Goal: Navigation & Orientation: Find specific page/section

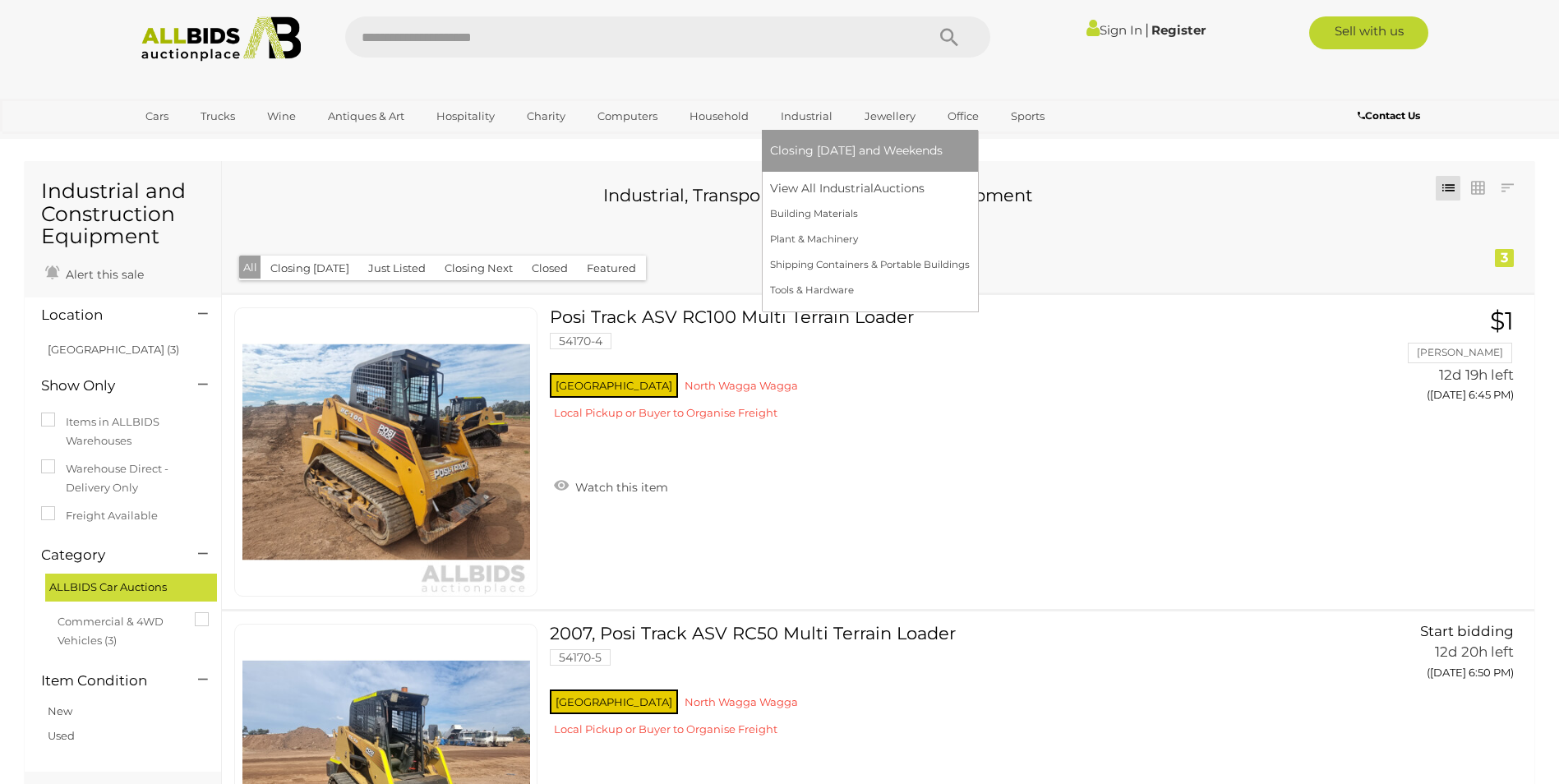
click at [817, 113] on link "Industrial" at bounding box center [806, 116] width 73 height 27
click at [796, 214] on link "Building Materials" at bounding box center [870, 214] width 200 height 26
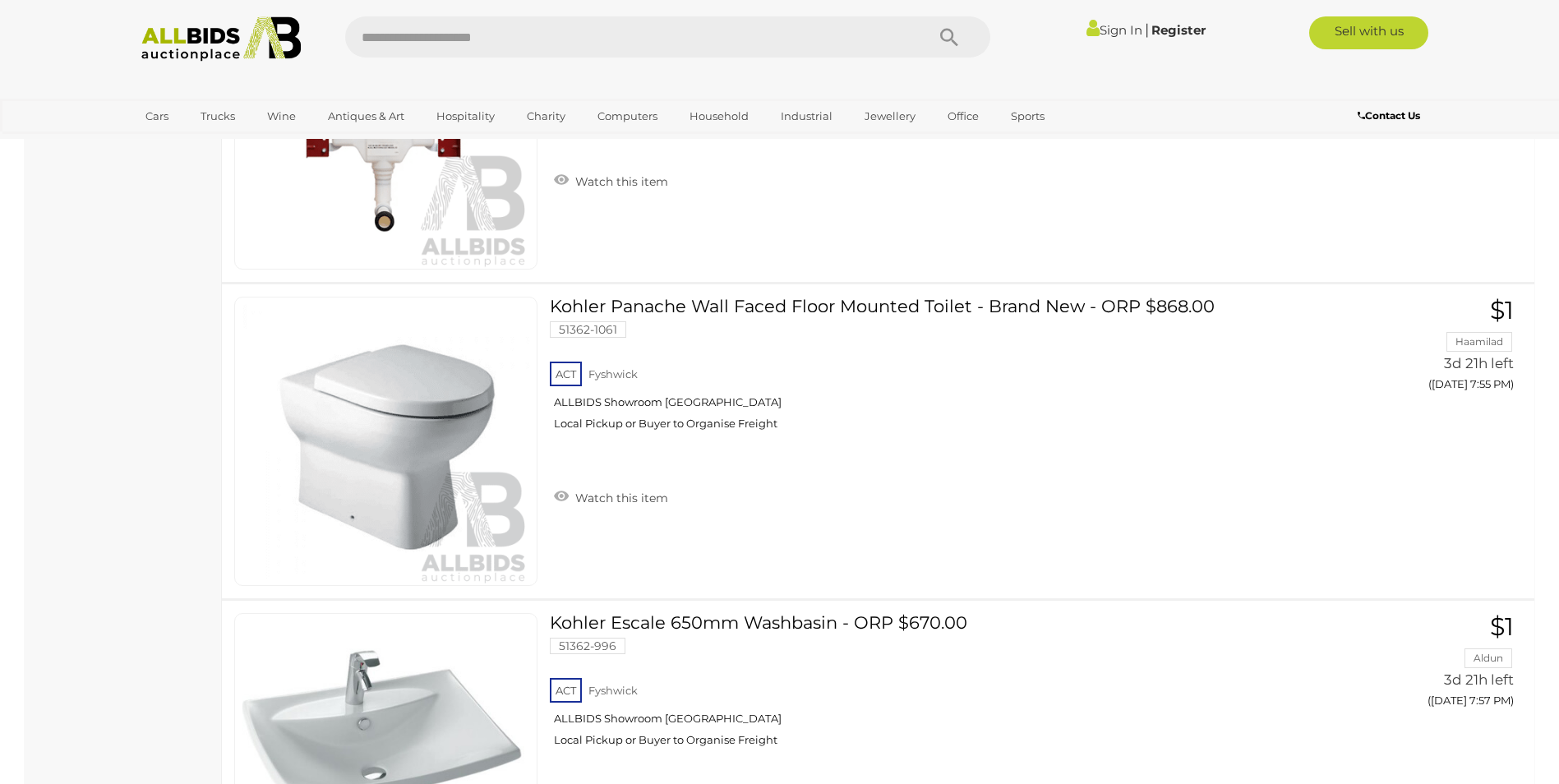
scroll to position [1479, 0]
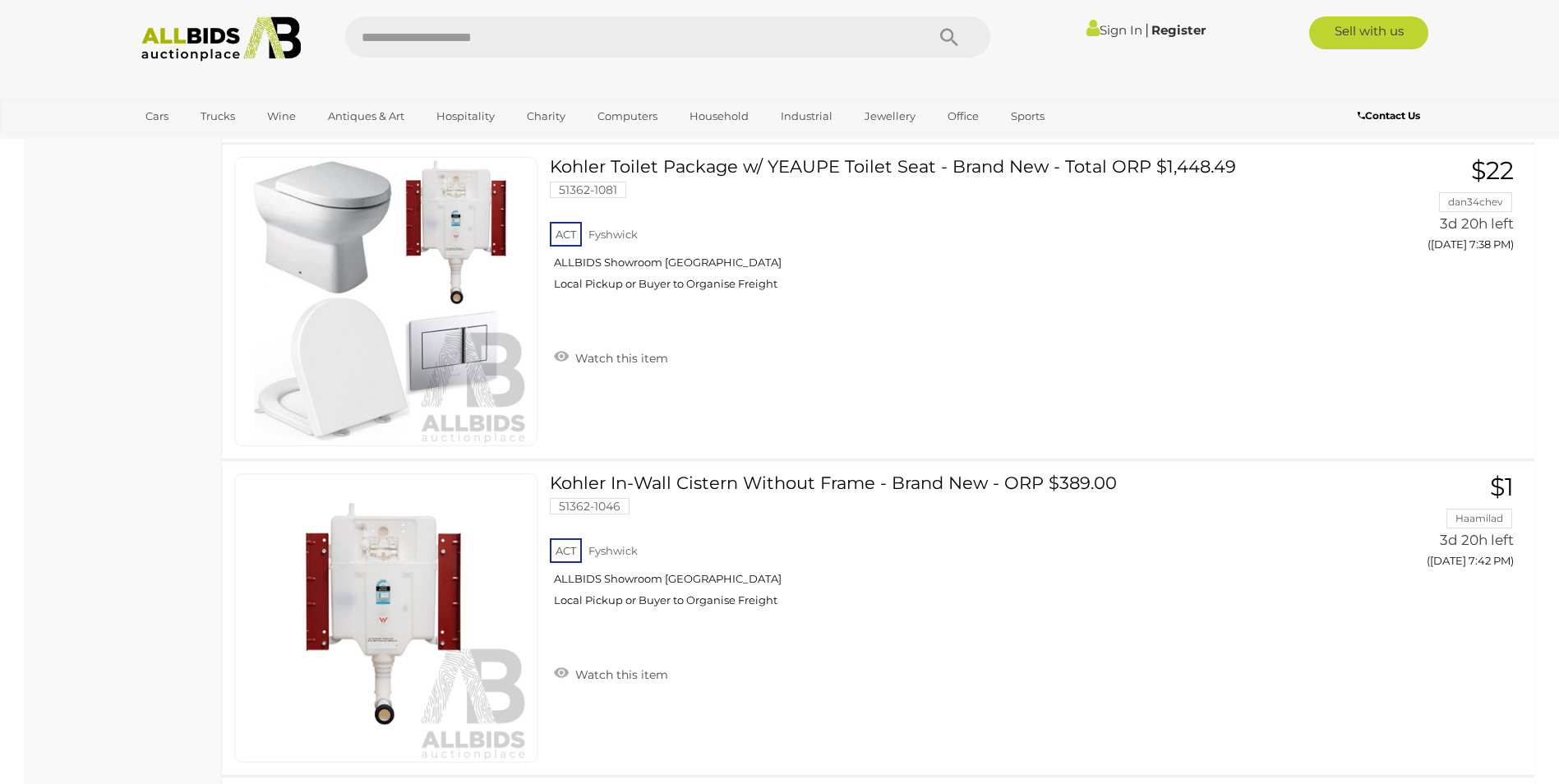
click at [806, 263] on link "Shipping Containers & Portable Buildings" at bounding box center [874, 265] width 208 height 26
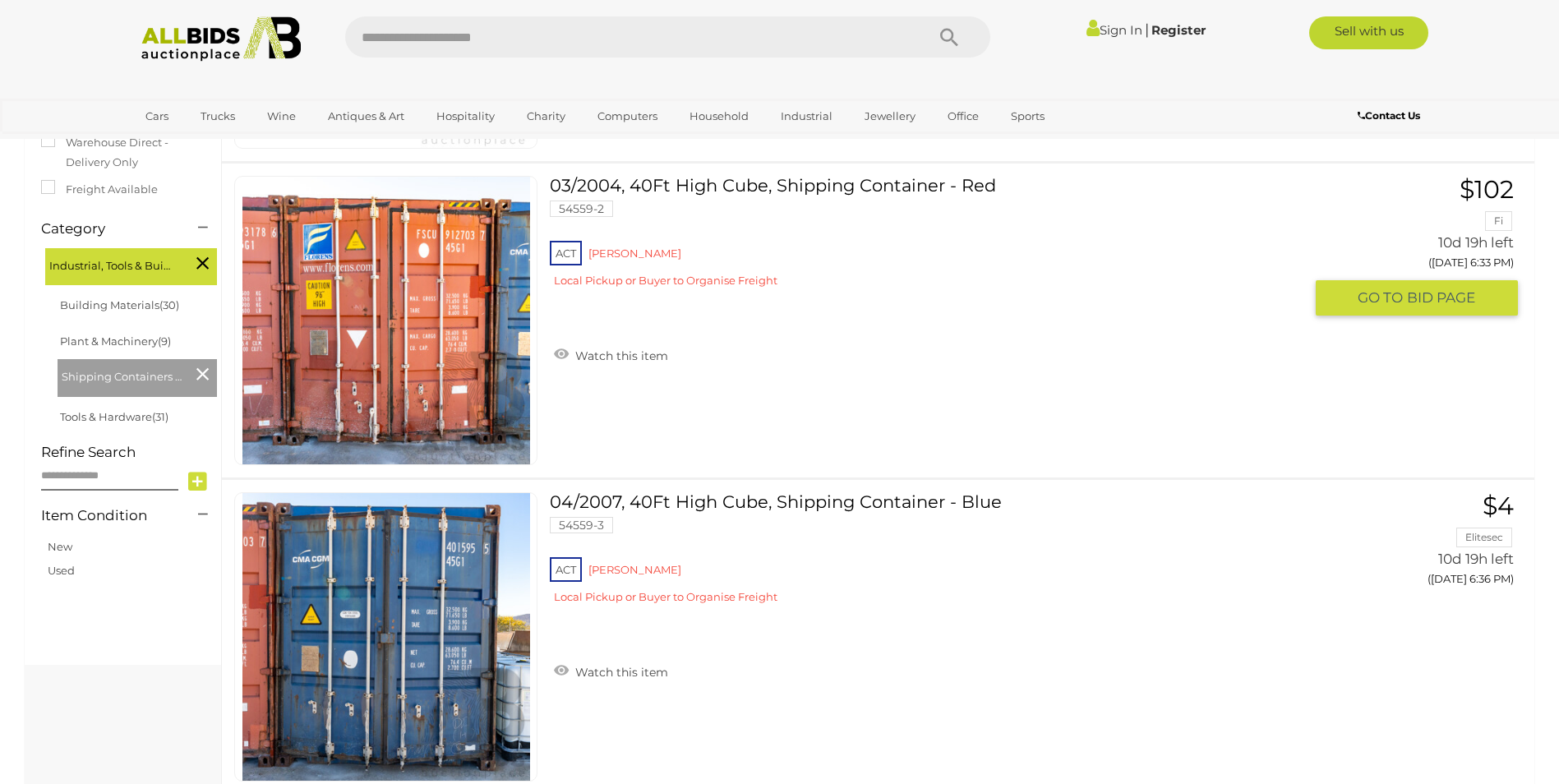
scroll to position [164, 0]
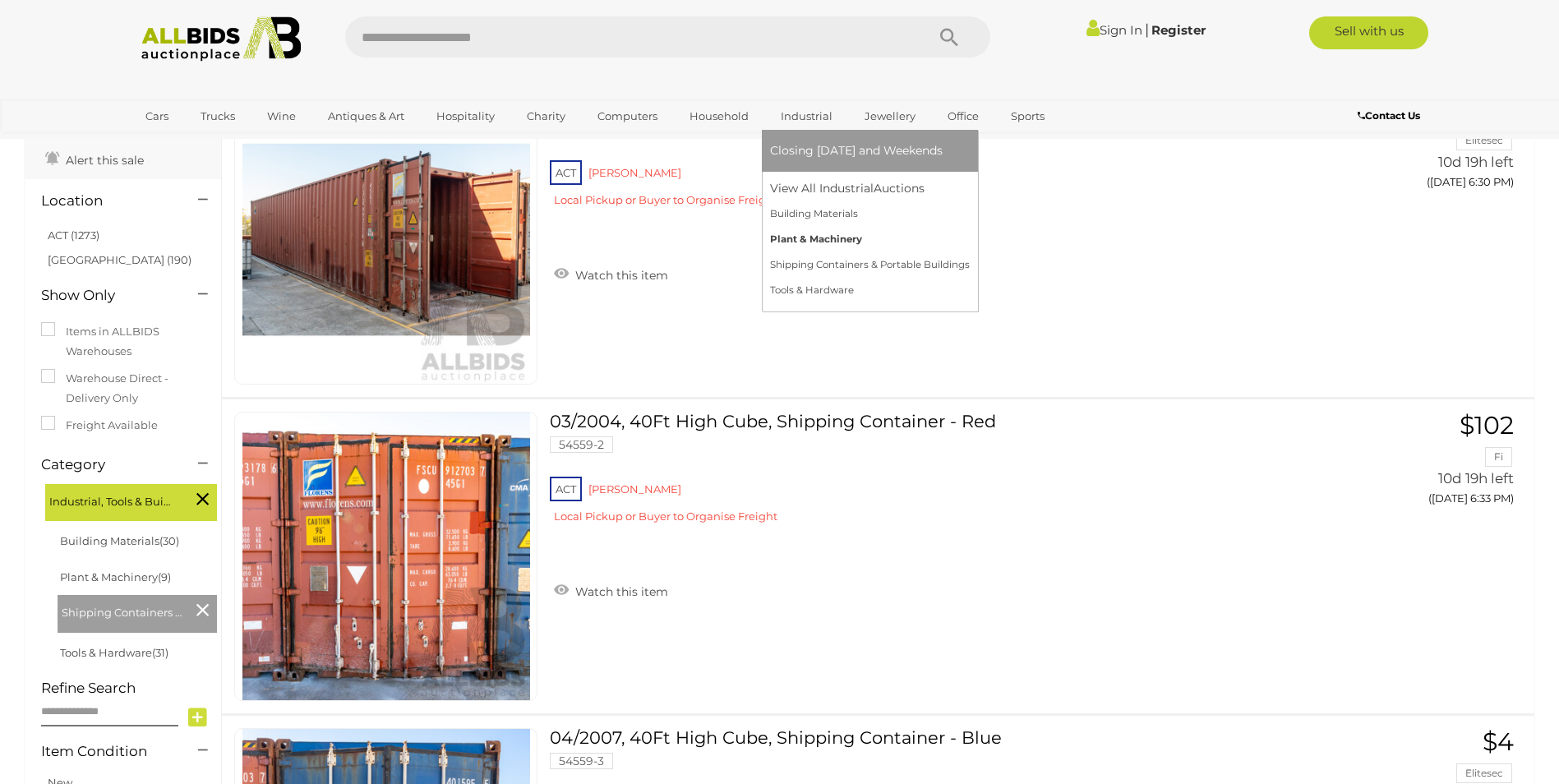
click at [818, 235] on link "Plant & Machinery" at bounding box center [870, 240] width 200 height 26
